Goal: Task Accomplishment & Management: Manage account settings

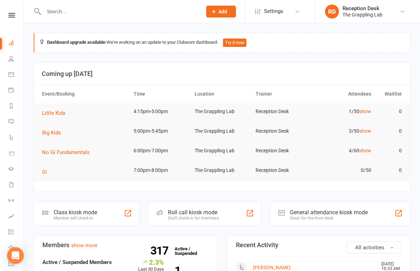
click at [106, 15] on input "text" at bounding box center [119, 12] width 155 height 10
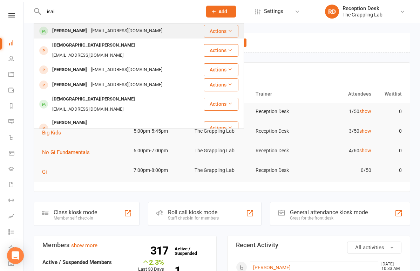
type input "isai"
click at [66, 27] on div "[PERSON_NAME]" at bounding box center [69, 31] width 39 height 10
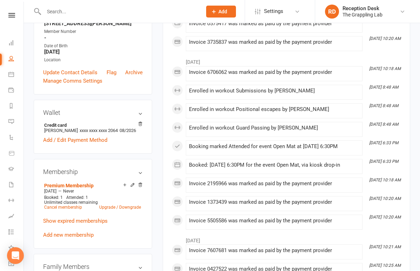
scroll to position [139, 0]
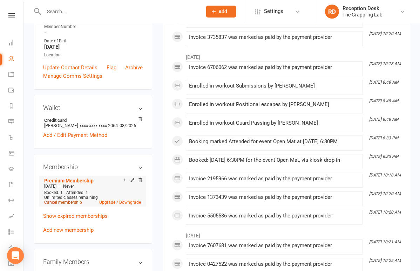
click at [67, 204] on link "Cancel membership" at bounding box center [63, 202] width 38 height 5
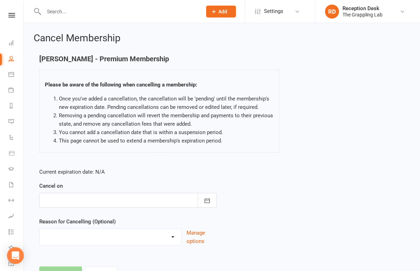
click at [146, 205] on div at bounding box center [127, 200] width 177 height 15
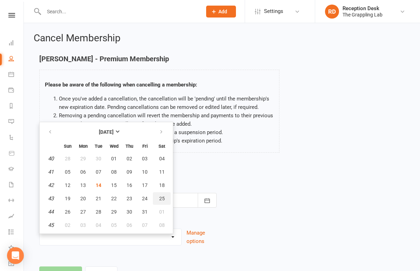
click at [163, 200] on span "25" at bounding box center [162, 199] width 6 height 6
type input "[DATE]"
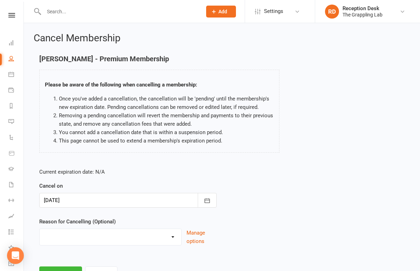
click at [113, 247] on div "Current expiration date: N/A Cancel on [DATE] [DATE] Sun Mon Tue Wed Thu Fri Sa…" at bounding box center [128, 209] width 188 height 93
select select "4"
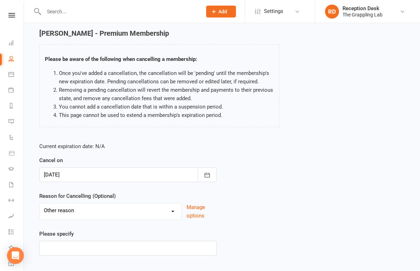
scroll to position [29, 0]
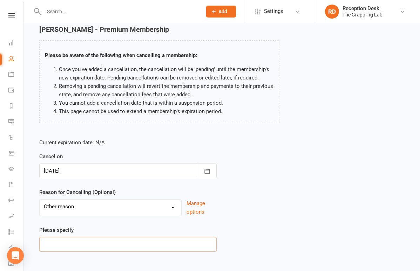
click at [93, 242] on input at bounding box center [127, 244] width 177 height 15
click at [100, 213] on div "BAD PAYER Holiday Injury Not interested Other reason" at bounding box center [110, 207] width 142 height 17
click at [81, 247] on input at bounding box center [127, 244] width 177 height 15
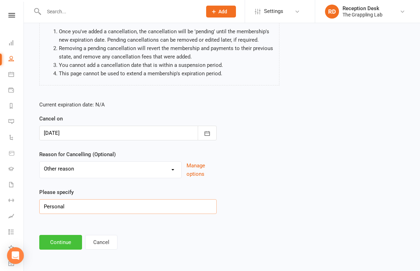
scroll to position [73, 0]
type input "Personal"
click at [127, 126] on div at bounding box center [127, 133] width 177 height 15
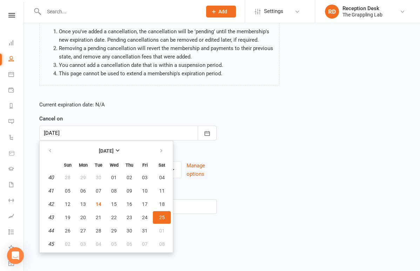
click at [211, 216] on div "Current expiration date: N/A Cancel on [DATE] [DATE] Sun Mon Tue Wed Thu Fri Sa…" at bounding box center [128, 159] width 188 height 129
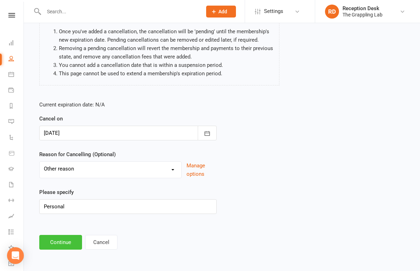
click at [68, 235] on button "Continue" at bounding box center [60, 242] width 43 height 15
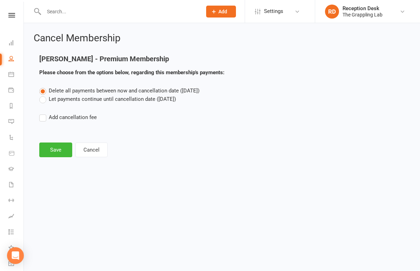
click at [57, 101] on label "Let payments continue until cancellation date ([DATE])" at bounding box center [107, 99] width 137 height 8
click at [44, 95] on input "Let payments continue until cancellation date ([DATE])" at bounding box center [41, 95] width 5 height 0
click at [56, 151] on button "Save" at bounding box center [55, 150] width 33 height 15
